Goal: Find specific page/section: Find specific page/section

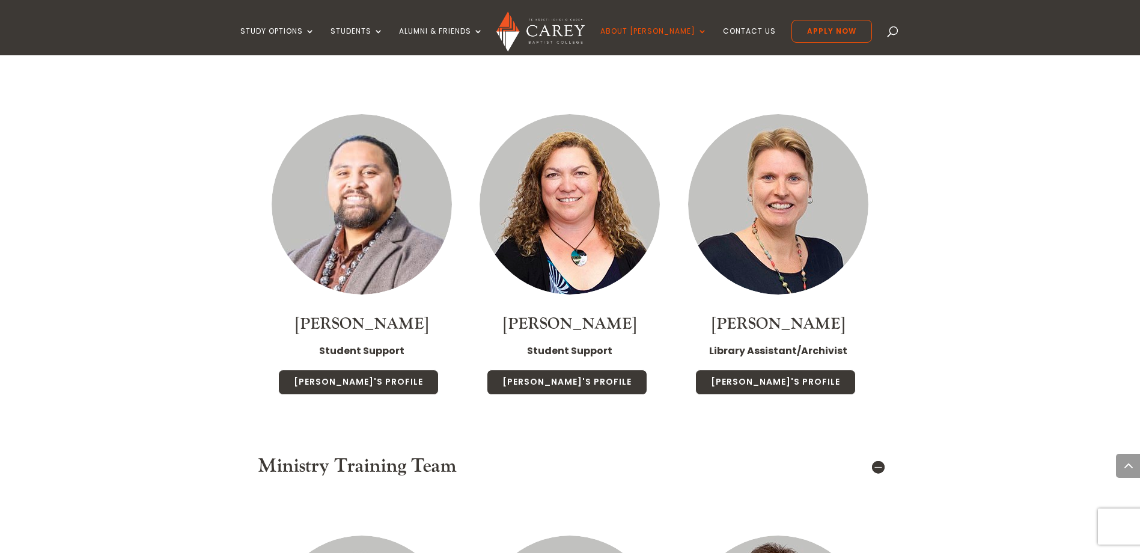
scroll to position [5649, 0]
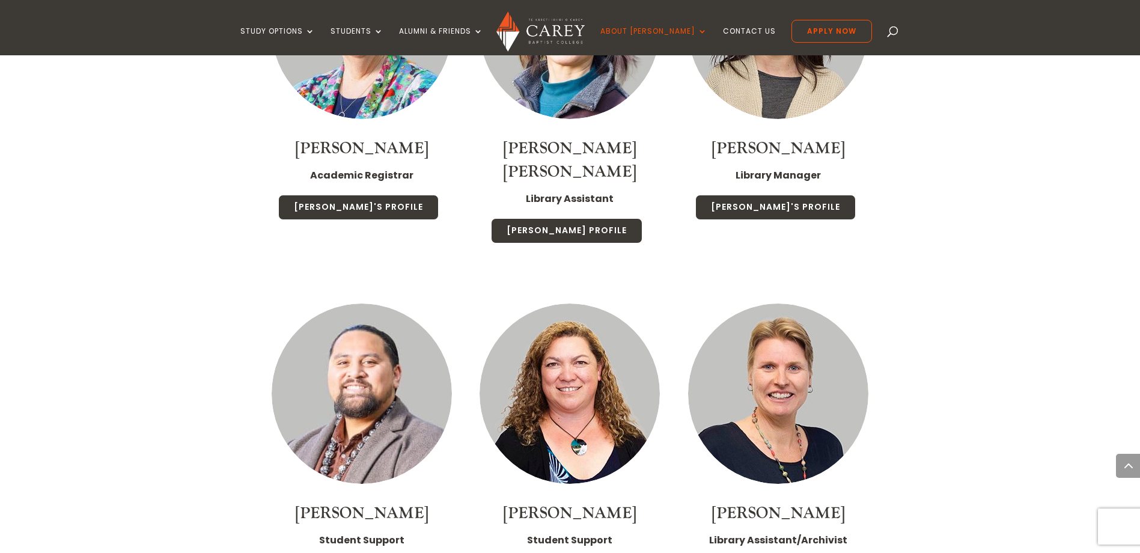
click at [559, 503] on link "[PERSON_NAME]" at bounding box center [569, 513] width 133 height 20
click at [331, 312] on img at bounding box center [362, 393] width 180 height 180
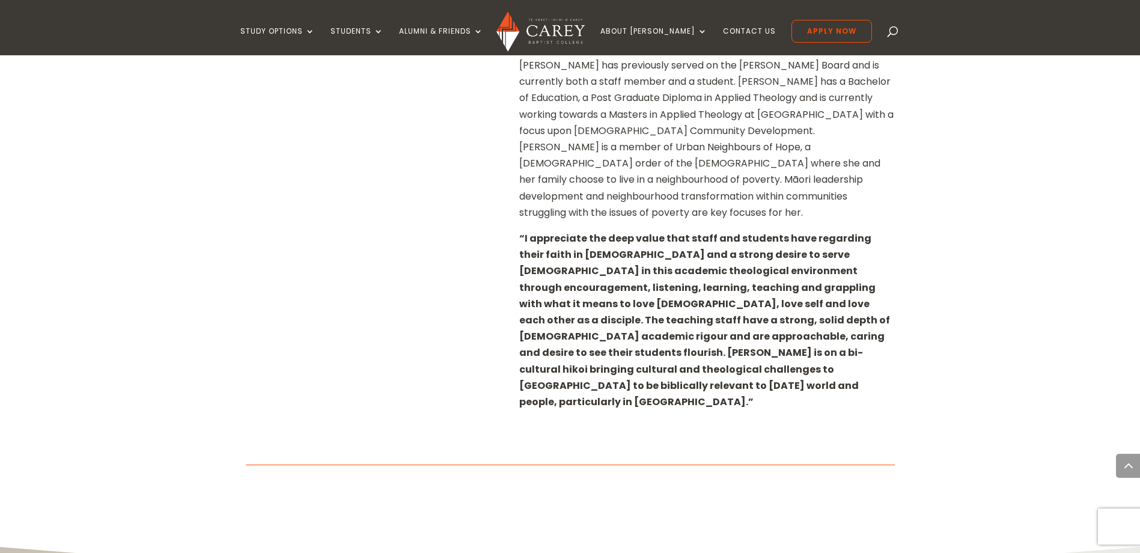
scroll to position [721, 0]
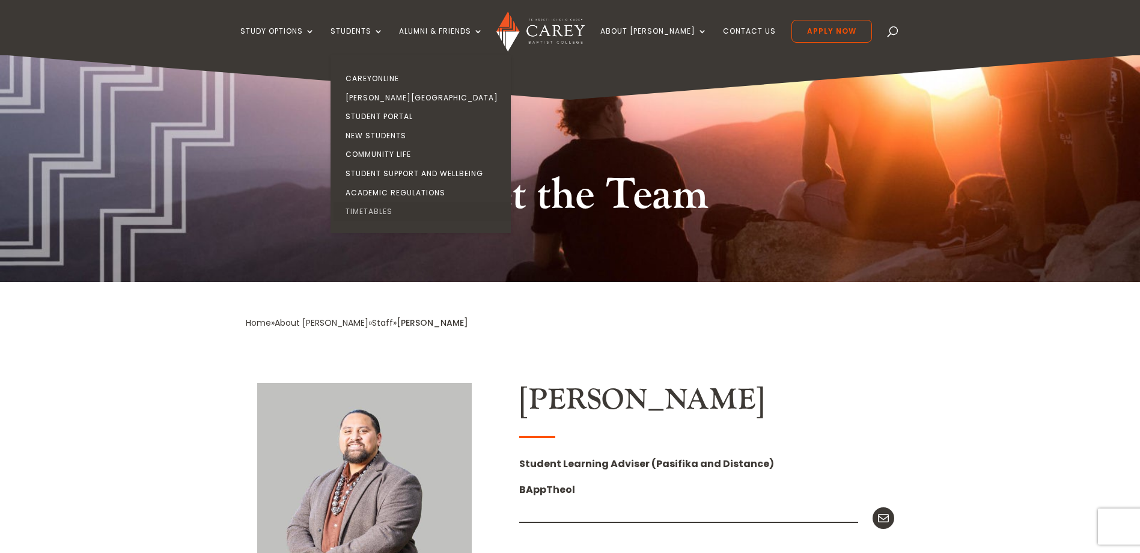
click at [398, 206] on link "Timetables" at bounding box center [424, 211] width 180 height 19
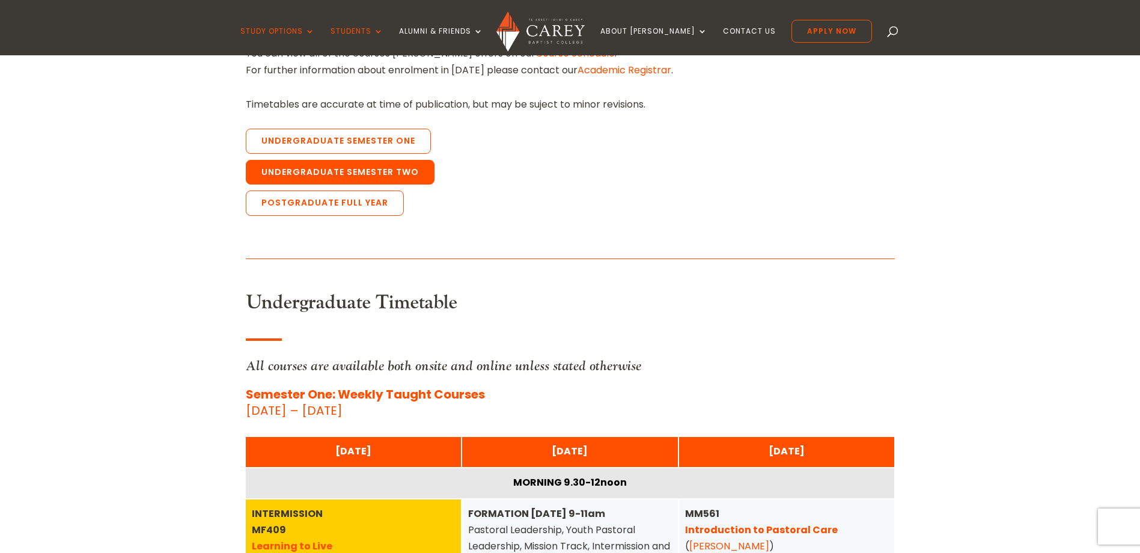
click at [359, 162] on link "Undergraduate Semester Two" at bounding box center [340, 172] width 189 height 25
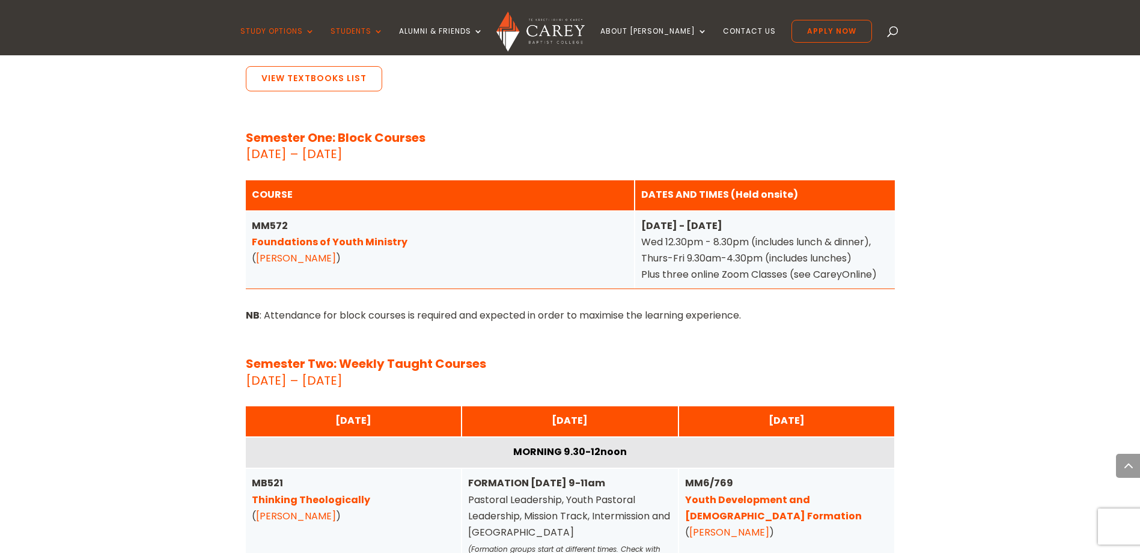
scroll to position [1747, 0]
